Goal: Task Accomplishment & Management: Manage account settings

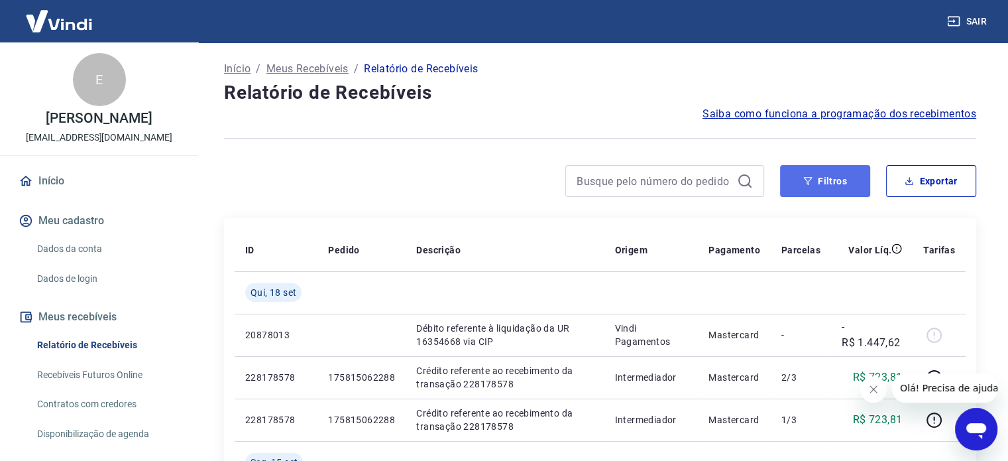
click at [803, 180] on icon "button" at bounding box center [807, 180] width 9 height 9
